Goal: Use online tool/utility: Utilize a website feature to perform a specific function

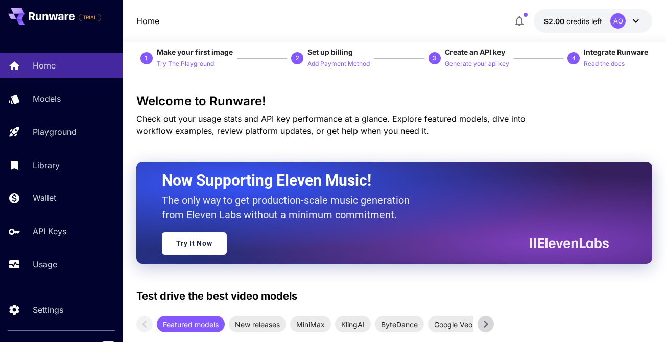
scroll to position [16, 0]
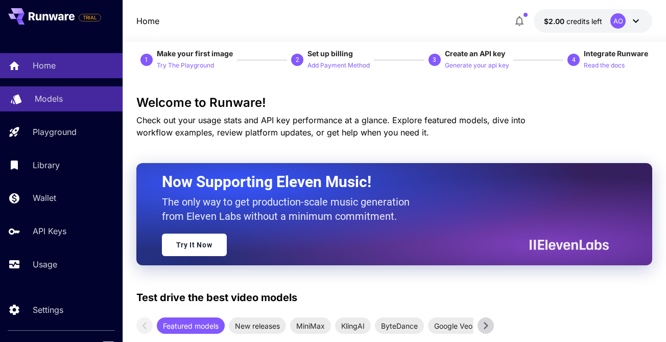
click at [76, 105] on div "Models" at bounding box center [75, 98] width 80 height 12
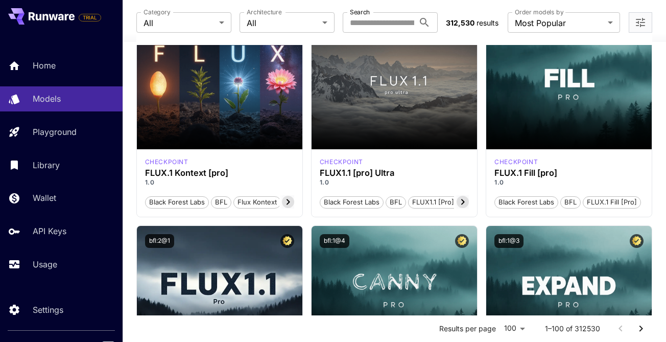
scroll to position [737, 0]
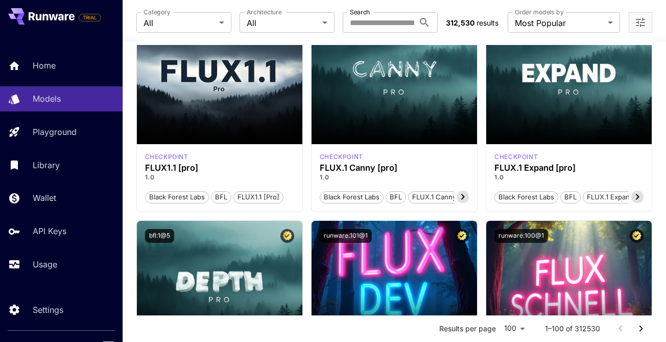
click at [70, 151] on div "Home Models Playground Library Wallet API Keys Usage" at bounding box center [61, 164] width 123 height 223
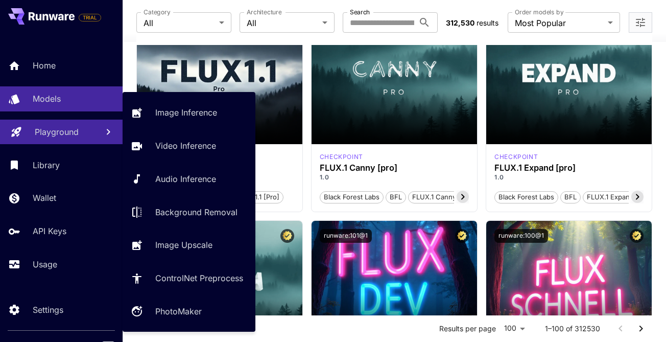
click at [66, 134] on p "Playground" at bounding box center [57, 132] width 44 height 12
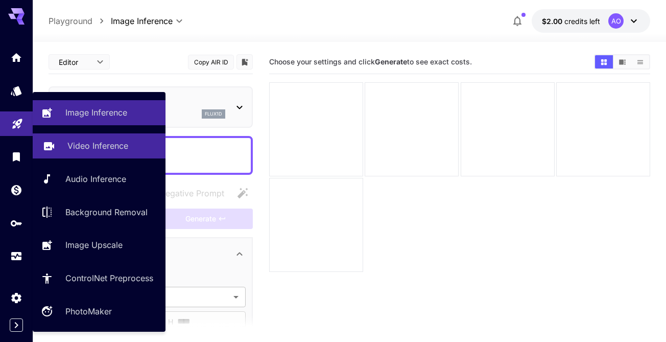
click at [112, 145] on p "Video Inference" at bounding box center [97, 145] width 61 height 12
type input "**********"
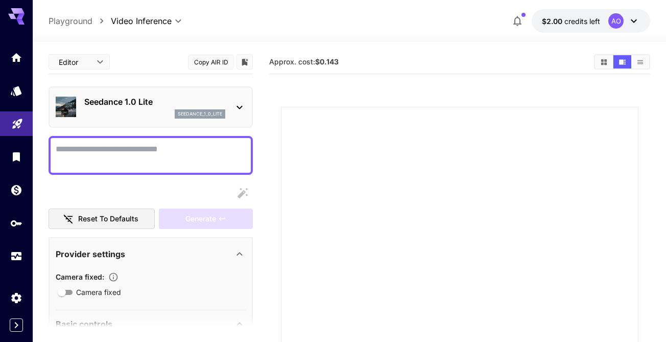
click at [238, 110] on icon at bounding box center [239, 107] width 12 height 12
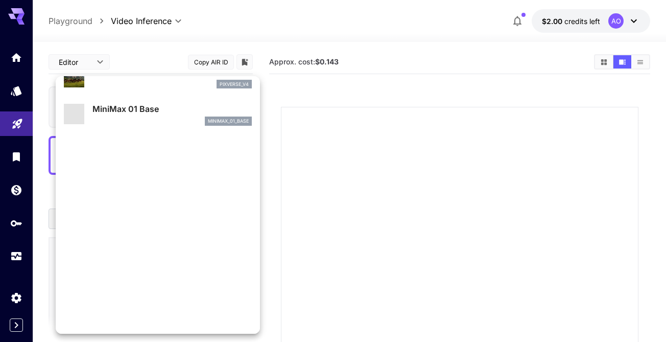
scroll to position [826, 0]
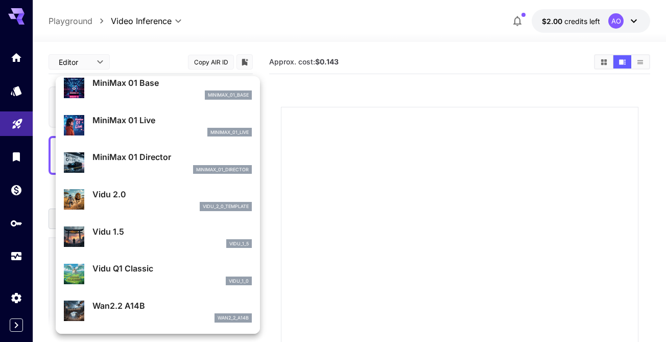
click at [368, 160] on div at bounding box center [333, 171] width 666 height 342
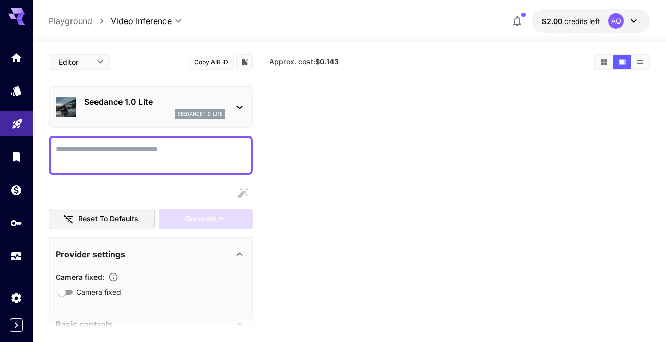
click at [343, 128] on div at bounding box center [459, 285] width 357 height 357
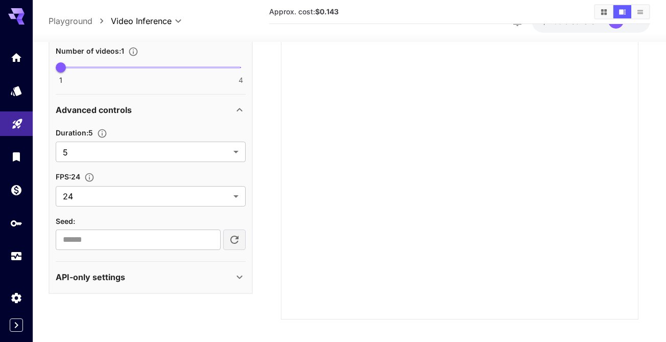
scroll to position [153, 0]
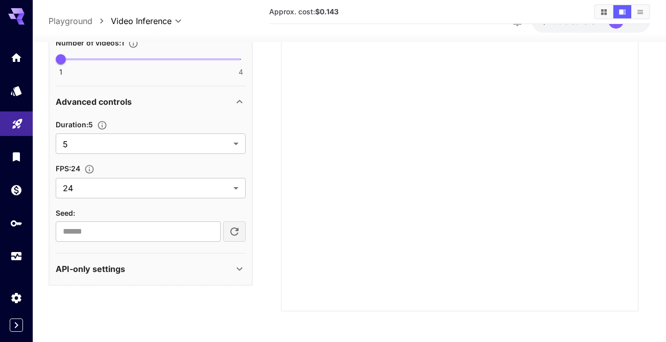
click at [195, 269] on div "API-only settings" at bounding box center [145, 269] width 178 height 12
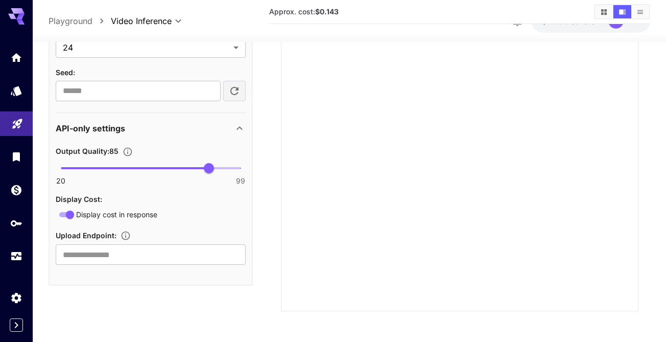
scroll to position [0, 0]
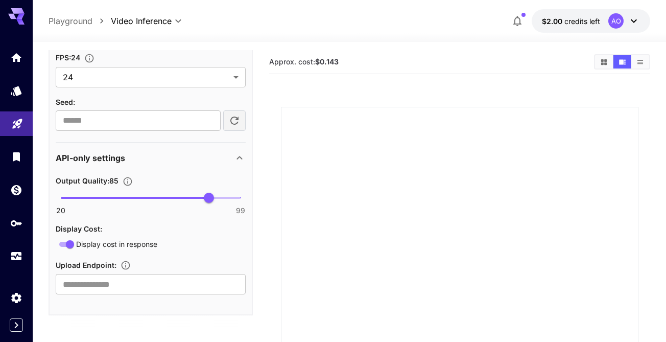
click at [400, 152] on div at bounding box center [459, 285] width 357 height 357
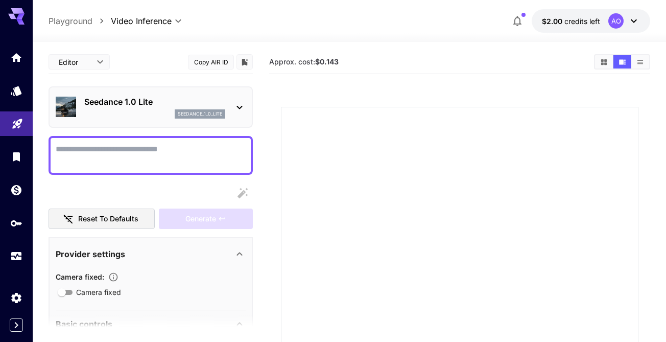
click at [144, 111] on div "seedance_1_0_lite" at bounding box center [154, 113] width 141 height 9
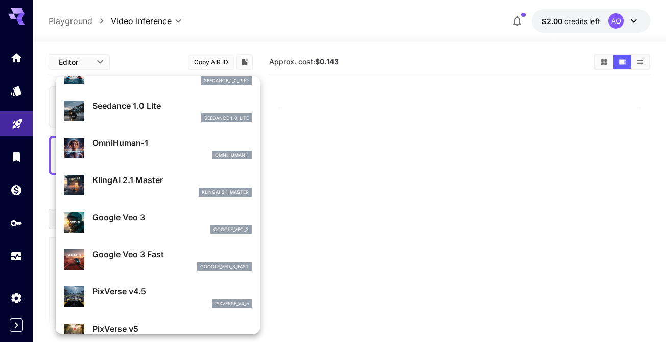
scroll to position [90, 0]
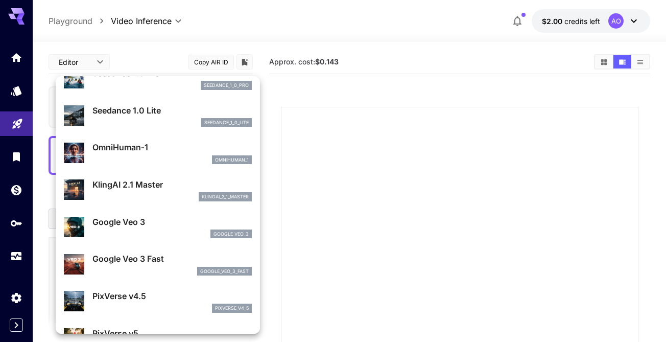
click at [150, 184] on p "KlingAI 2.1 Master" at bounding box center [171, 184] width 159 height 12
type input "**********"
type input "****"
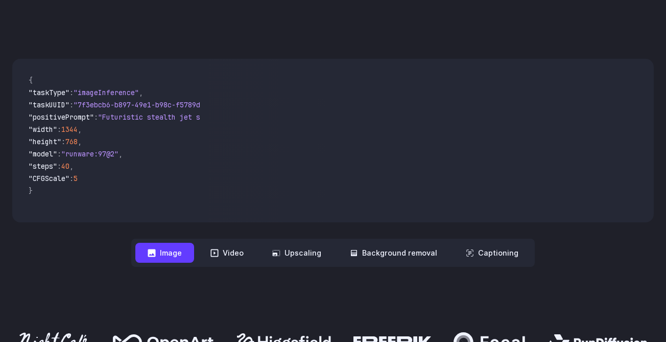
scroll to position [334, 0]
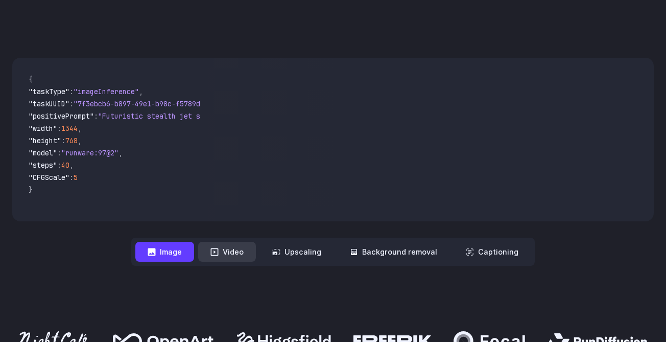
click at [229, 253] on button "Video" at bounding box center [227, 251] width 58 height 20
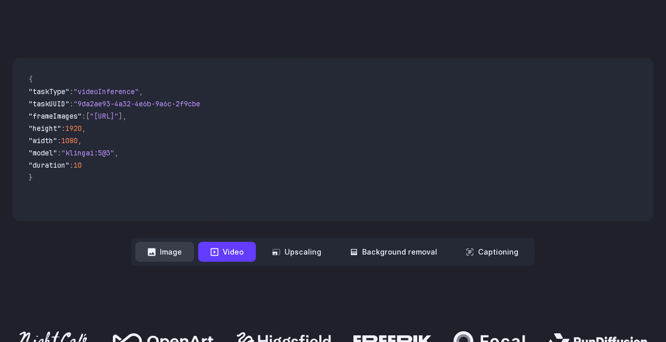
click at [174, 253] on button "Image" at bounding box center [164, 251] width 59 height 20
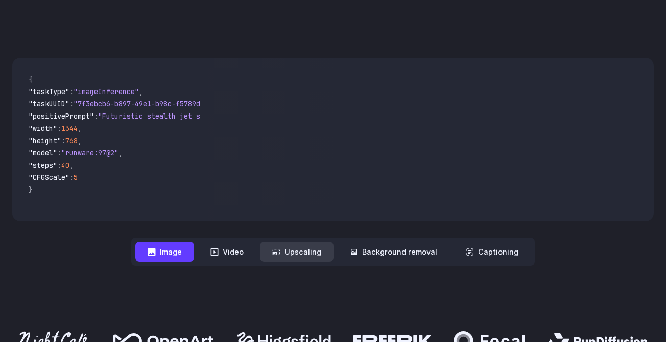
click at [311, 253] on button "Upscaling" at bounding box center [297, 251] width 74 height 20
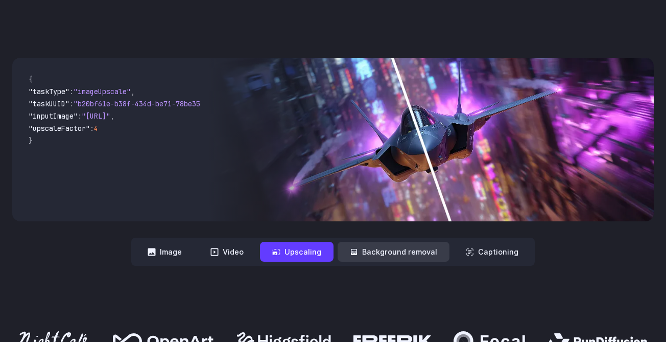
click at [388, 253] on button "Background removal" at bounding box center [393, 251] width 112 height 20
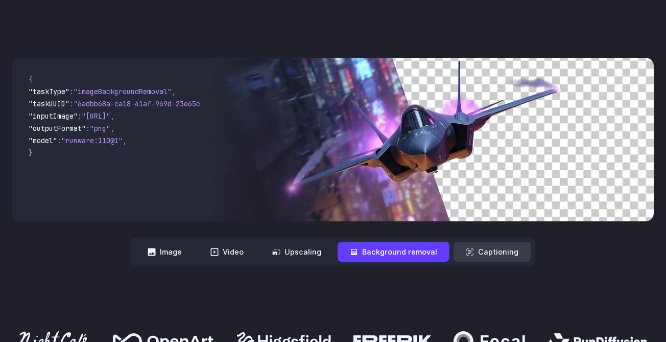
click at [476, 253] on button "Captioning" at bounding box center [491, 251] width 77 height 20
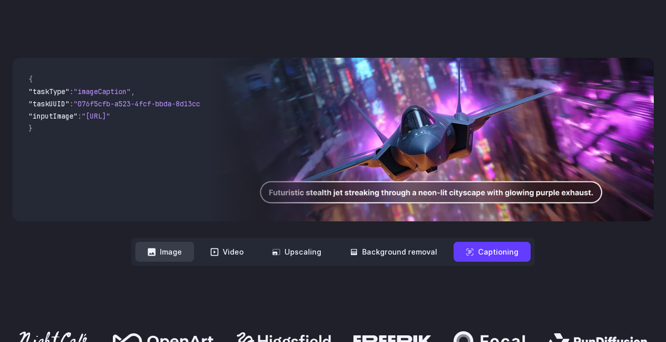
click at [194, 254] on button "Image" at bounding box center [164, 251] width 59 height 20
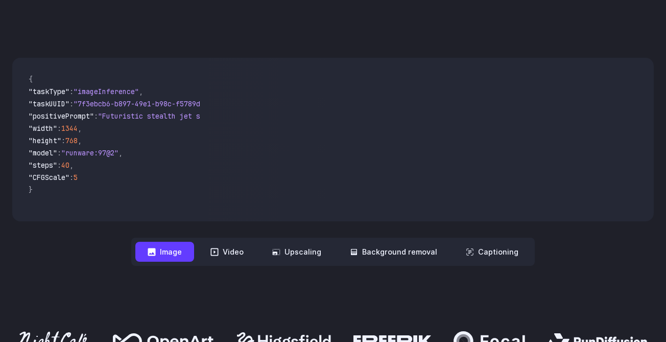
click at [108, 297] on div "**********" at bounding box center [333, 161] width 666 height 273
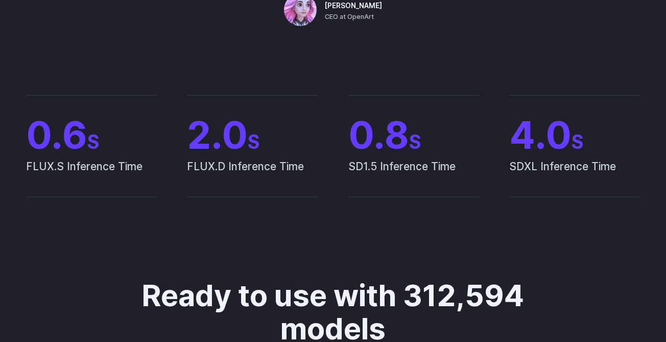
scroll to position [0, 0]
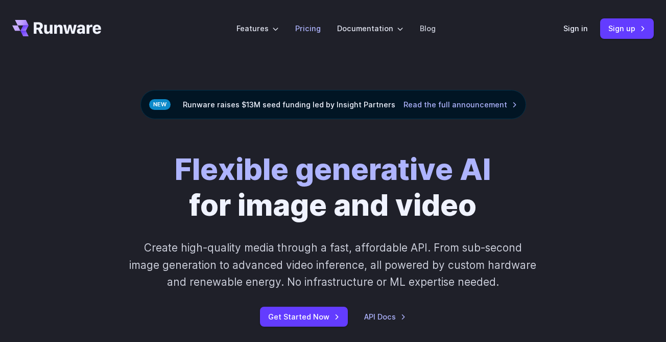
click at [310, 23] on link "Pricing" at bounding box center [308, 28] width 26 height 12
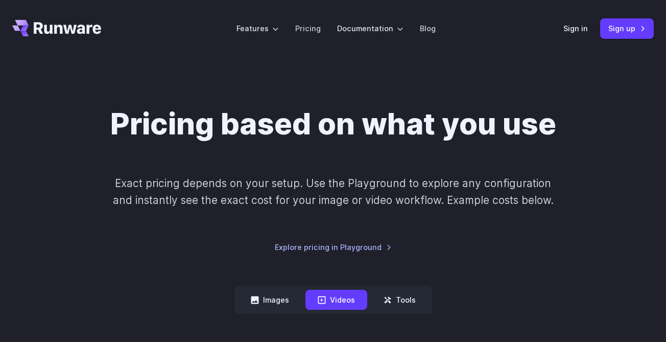
click at [66, 26] on icon "Go to /" at bounding box center [67, 28] width 67 height 12
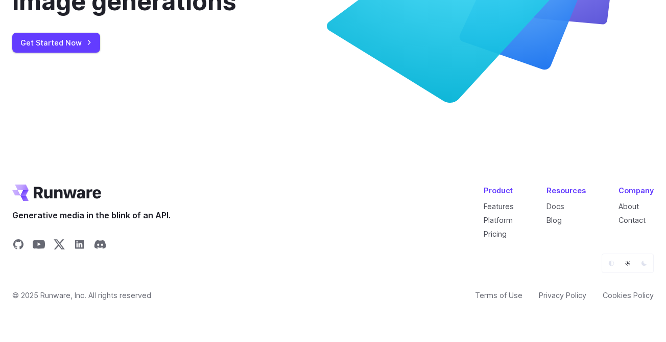
scroll to position [3915, 0]
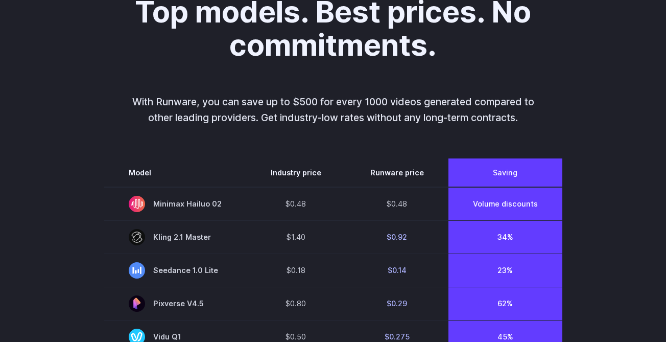
scroll to position [652, 0]
